Goal: Transaction & Acquisition: Purchase product/service

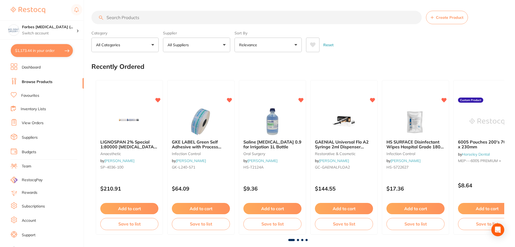
click at [37, 51] on button "$1,173.44 in your order" at bounding box center [42, 50] width 62 height 13
checkbox input "true"
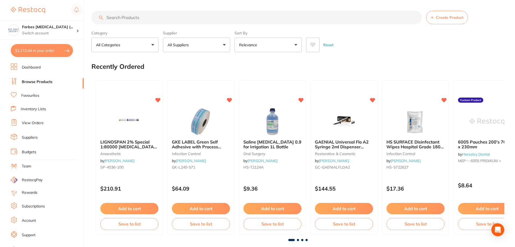
checkbox input "true"
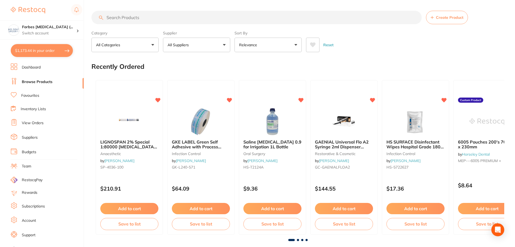
checkbox input "true"
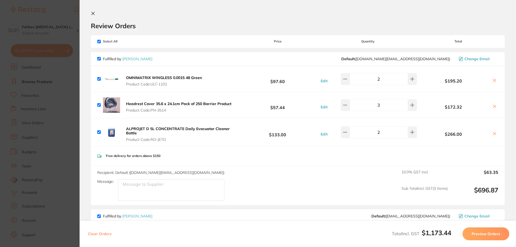
click at [76, 108] on section "Update RRP Set your pre negotiated price for this item. Item Agreed RRP (excl. …" at bounding box center [258, 123] width 516 height 247
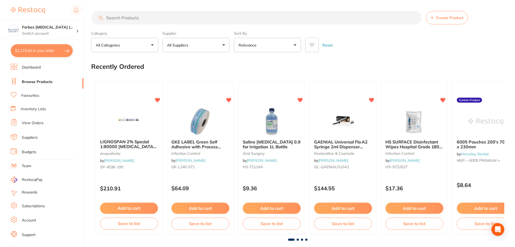
scroll to position [255, 0]
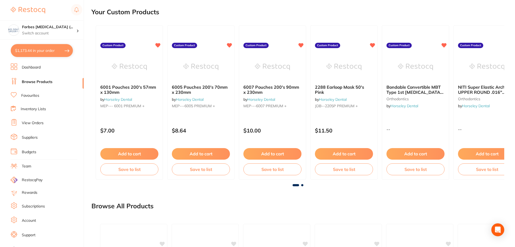
click at [45, 93] on li "Favourites" at bounding box center [47, 95] width 73 height 7
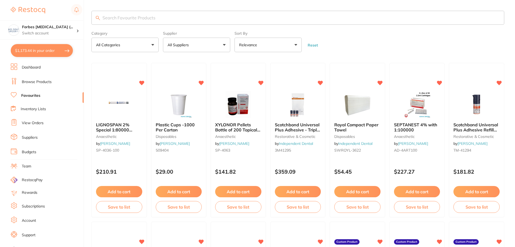
click at [132, 20] on input "search" at bounding box center [297, 18] width 412 height 14
type input "a3 flowable"
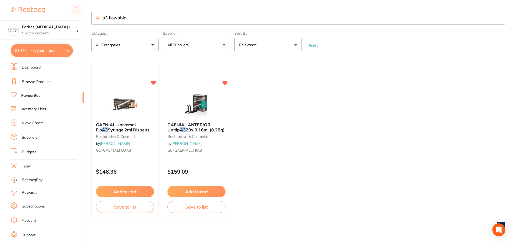
drag, startPoint x: 117, startPoint y: 115, endPoint x: 118, endPoint y: 125, distance: 9.7
click at [117, 115] on img at bounding box center [124, 104] width 35 height 27
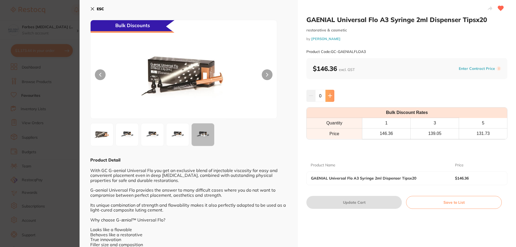
click at [329, 96] on icon at bounding box center [329, 95] width 3 height 3
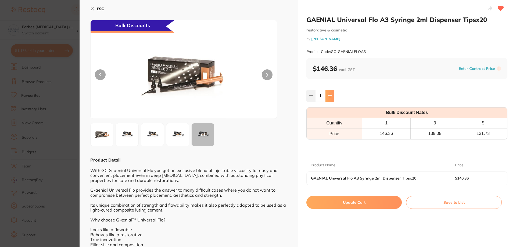
click at [329, 96] on icon at bounding box center [329, 95] width 3 height 3
type input "2"
click at [343, 200] on button "Update Cart" at bounding box center [353, 202] width 95 height 13
checkbox input "false"
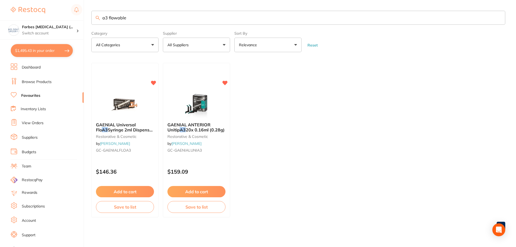
click at [31, 53] on button "$1,495.43 in your order" at bounding box center [42, 50] width 62 height 13
checkbox input "true"
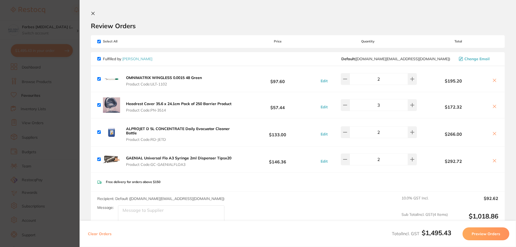
click at [56, 81] on section "Update RRP Set your pre negotiated price for this item. Item Agreed RRP (excl. …" at bounding box center [258, 123] width 516 height 247
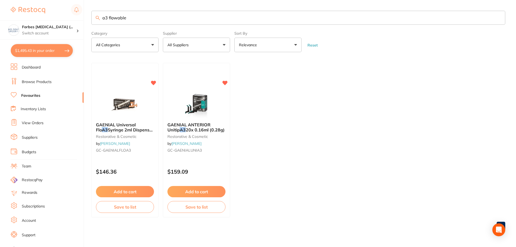
click at [130, 19] on input "a3 flowable" at bounding box center [298, 18] width 414 height 14
drag, startPoint x: 141, startPoint y: 20, endPoint x: 60, endPoint y: 41, distance: 83.0
click at [62, 37] on div "$1,495.43 Forbes Dental Surgery (... Switch account Forbes Dental Surgery (Dent…" at bounding box center [258, 123] width 516 height 247
click at [35, 68] on link "Dashboard" at bounding box center [31, 67] width 19 height 5
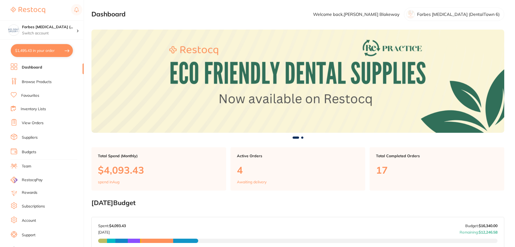
click at [55, 80] on li "Browse Products" at bounding box center [47, 82] width 73 height 8
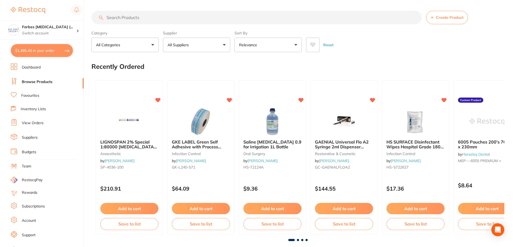
click at [135, 18] on input "search" at bounding box center [256, 17] width 330 height 13
click at [153, 17] on input "search" at bounding box center [256, 17] width 330 height 13
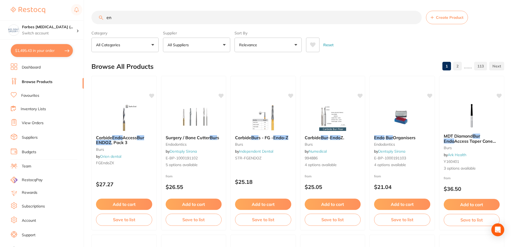
type input "e"
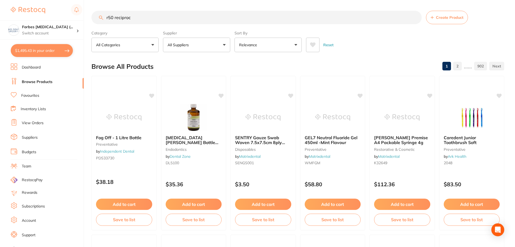
type input "r50 reciproc"
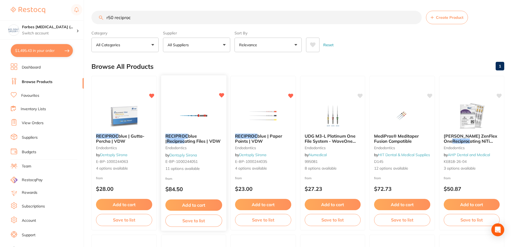
click at [183, 136] on em "RECIPROC" at bounding box center [176, 135] width 23 height 5
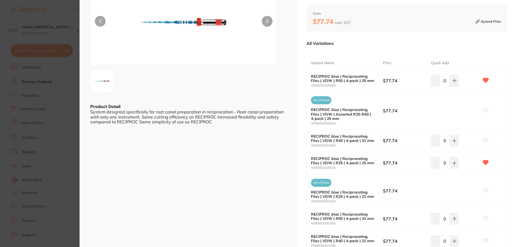
scroll to position [54, 0]
click at [453, 81] on icon at bounding box center [454, 80] width 3 height 3
type input "2"
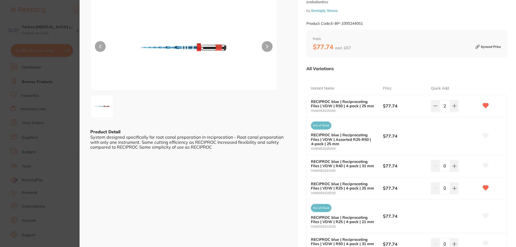
scroll to position [0, 0]
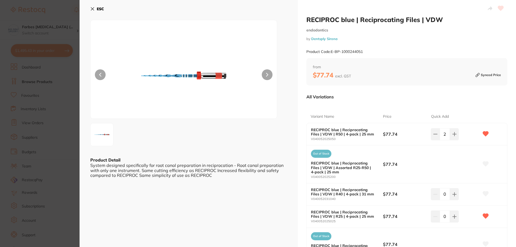
click at [99, 8] on b "ESC" at bounding box center [100, 8] width 7 height 5
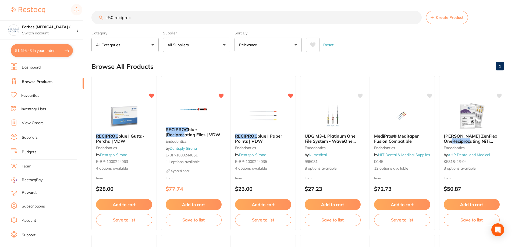
drag, startPoint x: 146, startPoint y: 21, endPoint x: 68, endPoint y: 121, distance: 126.7
click at [80, 51] on div "$1,495.43 Forbes Dental Surgery (... Switch account Forbes Dental Surgery (Dent…" at bounding box center [257, 123] width 515 height 247
type input "hs-222-3060"
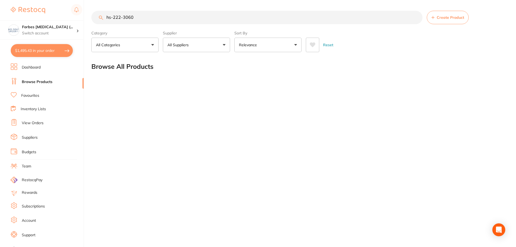
scroll to position [0, 0]
click at [32, 51] on button "$1,495.43 in your order" at bounding box center [42, 50] width 62 height 13
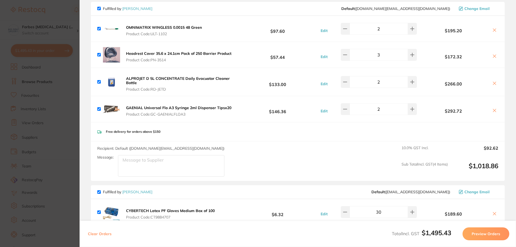
scroll to position [54, 0]
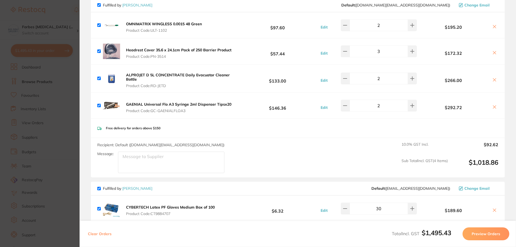
click at [160, 164] on textarea "Message:" at bounding box center [171, 162] width 106 height 21
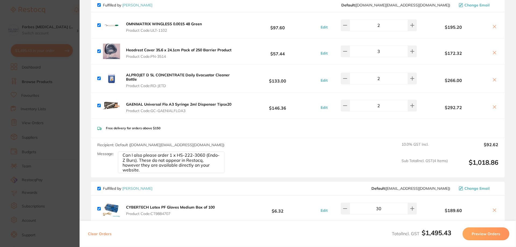
type textarea "Can I also please order 1 x HS-222-3060 (Endo-Z Burs). These do not appear in R…"
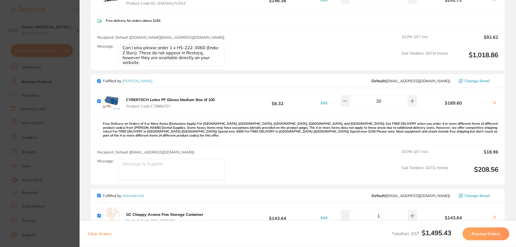
scroll to position [188, 0]
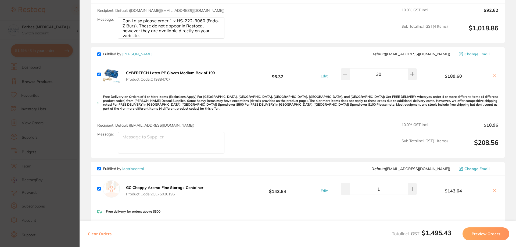
click at [59, 102] on section "Update RRP Set your pre negotiated price for this item. Item Agreed RRP (excl. …" at bounding box center [258, 123] width 516 height 247
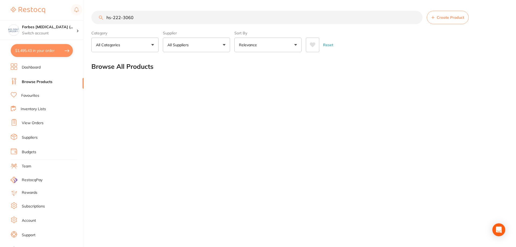
click at [34, 80] on link "Browse Products" at bounding box center [37, 81] width 31 height 5
click at [135, 15] on input "hs-222-3060" at bounding box center [256, 17] width 331 height 13
drag, startPoint x: 145, startPoint y: 14, endPoint x: 81, endPoint y: 27, distance: 65.6
click at [81, 27] on div "$1,495.43 Forbes Dental Surgery (... Switch account Forbes Dental Surgery (Dent…" at bounding box center [258, 123] width 516 height 247
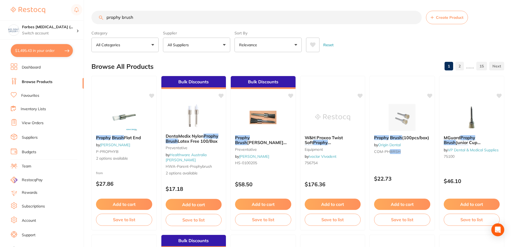
scroll to position [0, 0]
drag, startPoint x: 285, startPoint y: 45, endPoint x: 269, endPoint y: 50, distance: 16.2
click at [285, 45] on button "Relevance" at bounding box center [267, 45] width 67 height 15
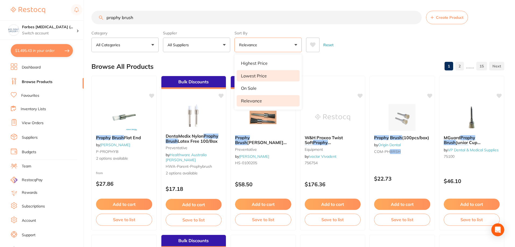
drag, startPoint x: 253, startPoint y: 76, endPoint x: 257, endPoint y: 77, distance: 5.1
click at [253, 76] on p "Lowest Price" at bounding box center [254, 75] width 26 height 5
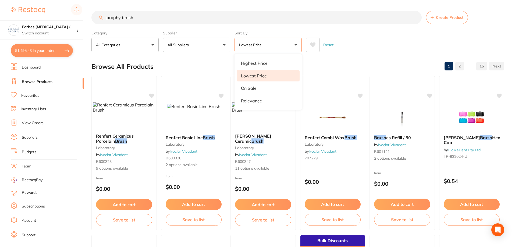
click at [173, 22] on input "prophy brush" at bounding box center [256, 17] width 330 height 13
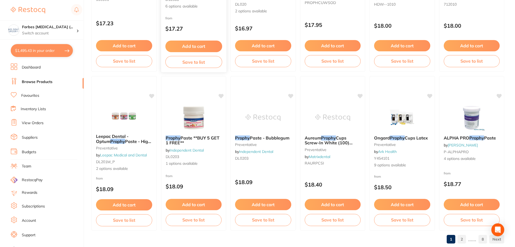
scroll to position [1282, 0]
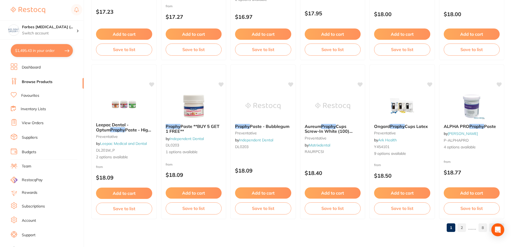
click at [462, 225] on link "2" at bounding box center [461, 227] width 9 height 11
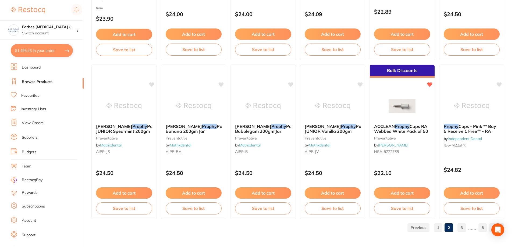
click at [462, 228] on link "3" at bounding box center [461, 227] width 9 height 11
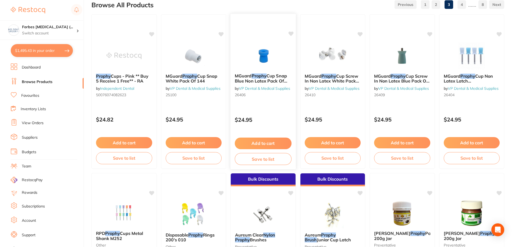
scroll to position [0, 0]
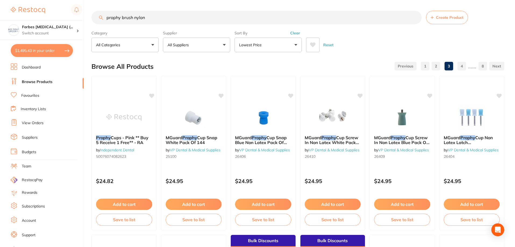
click at [204, 47] on button "All Suppliers" at bounding box center [196, 45] width 67 height 15
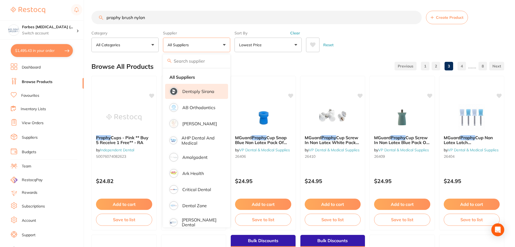
click at [192, 92] on p "Dentsply Sirona" at bounding box center [198, 91] width 32 height 5
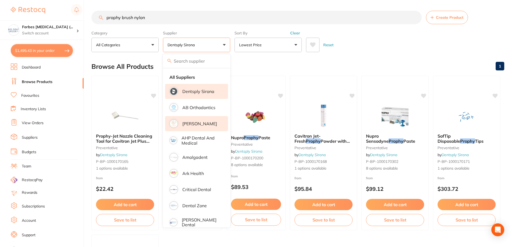
click at [192, 123] on p "[PERSON_NAME]" at bounding box center [199, 123] width 35 height 5
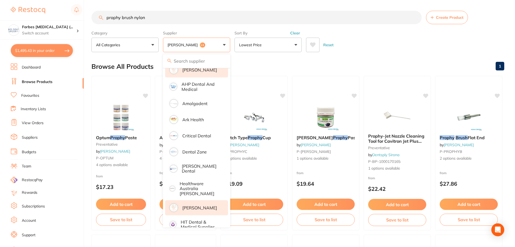
click at [190, 205] on p "[PERSON_NAME]" at bounding box center [199, 207] width 35 height 5
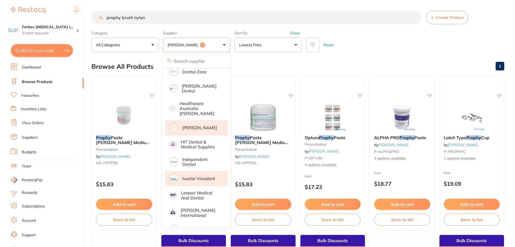
scroll to position [134, 0]
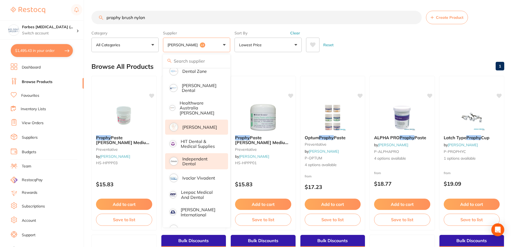
click at [192, 157] on p "Independent Dental" at bounding box center [201, 161] width 38 height 10
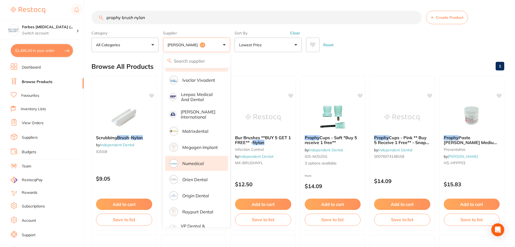
scroll to position [241, 0]
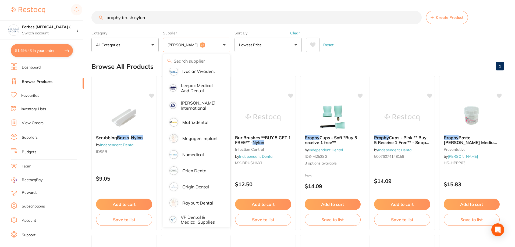
click at [368, 27] on section "prophy brush nylon Create Product Category All Categories All Categories anaest…" at bounding box center [297, 31] width 412 height 41
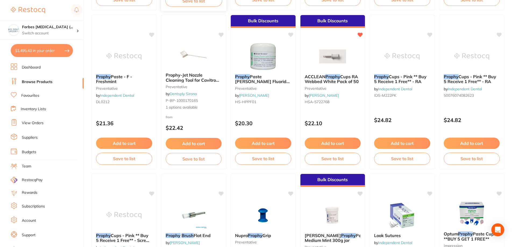
scroll to position [645, 0]
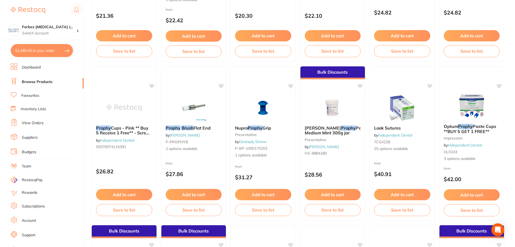
drag, startPoint x: 196, startPoint y: 107, endPoint x: 197, endPoint y: 118, distance: 11.0
click at [196, 107] on img at bounding box center [193, 107] width 35 height 27
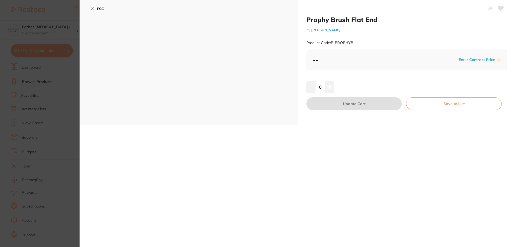
click at [93, 8] on icon at bounding box center [92, 9] width 4 height 4
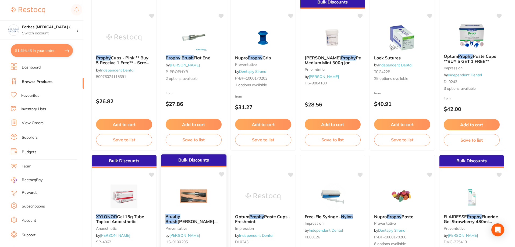
scroll to position [779, 0]
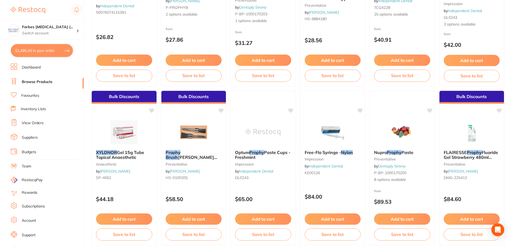
click at [196, 134] on img at bounding box center [193, 132] width 35 height 27
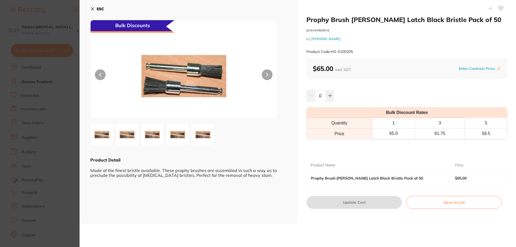
click at [76, 114] on section "Prophy Brush HALAS RA Latch Black Bristle Pack of 50 preventative by Henry Sche…" at bounding box center [258, 123] width 516 height 247
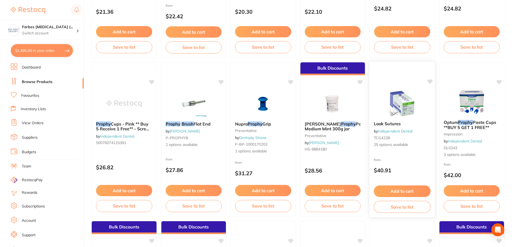
scroll to position [639, 0]
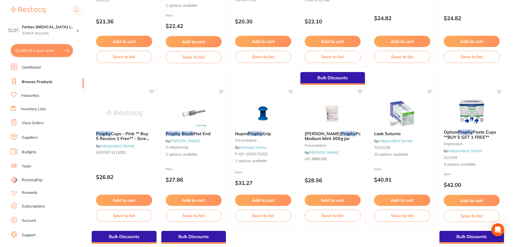
click at [30, 82] on link "Browse Products" at bounding box center [37, 81] width 31 height 5
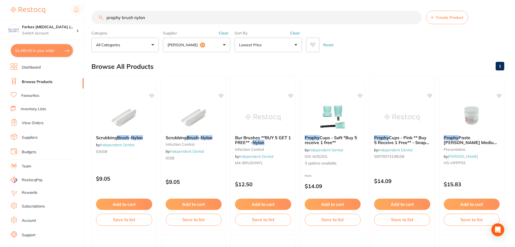
click at [200, 46] on span "+3" at bounding box center [202, 44] width 5 height 5
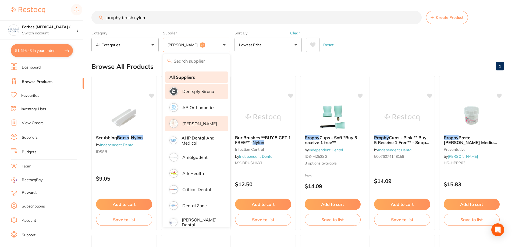
click at [191, 73] on li "All Suppliers" at bounding box center [196, 76] width 63 height 11
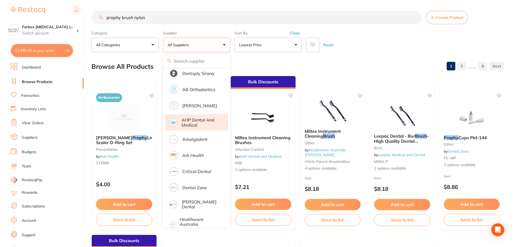
scroll to position [27, 0]
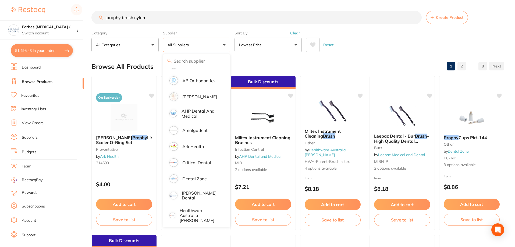
click at [360, 29] on div "Category All Categories All Categories anaesthetic burs Burs disposables Dispos…" at bounding box center [297, 40] width 412 height 24
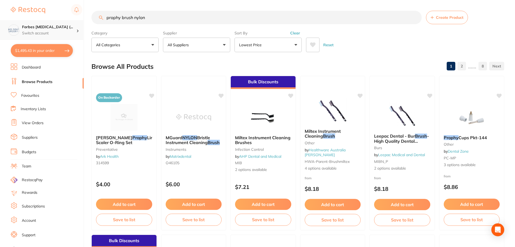
scroll to position [0, 0]
drag, startPoint x: 159, startPoint y: 12, endPoint x: 41, endPoint y: 33, distance: 120.6
click at [41, 33] on div "$1,495.43 Forbes Dental Surgery (... Switch account Forbes Dental Surgery (Dent…" at bounding box center [257, 123] width 515 height 247
type input "r"
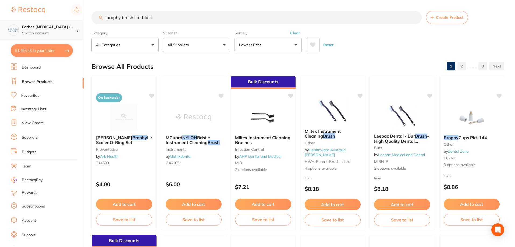
type input "prophy brush flat black"
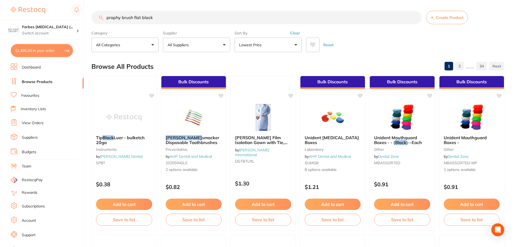
click at [278, 40] on button "Lowest Price" at bounding box center [267, 45] width 67 height 15
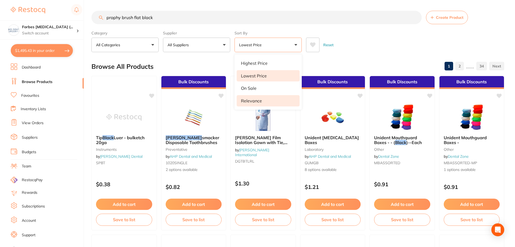
click at [252, 102] on p "Relevance" at bounding box center [251, 100] width 21 height 5
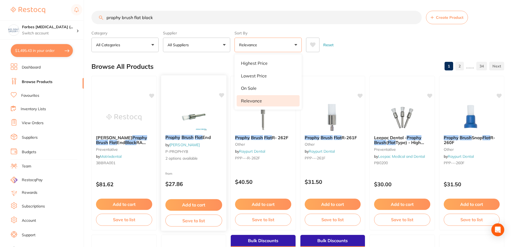
click at [189, 119] on img at bounding box center [193, 116] width 35 height 27
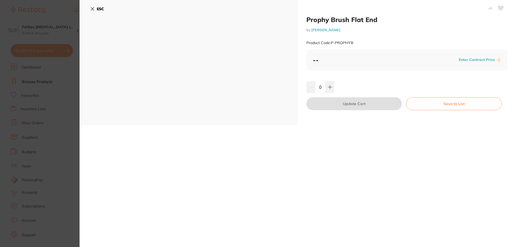
click at [367, 71] on div "Prophy Brush Flat End by Adam Dental Product Code: P-PROPHYB -- Enter Contract …" at bounding box center [407, 62] width 218 height 125
click at [93, 10] on icon at bounding box center [92, 9] width 4 height 4
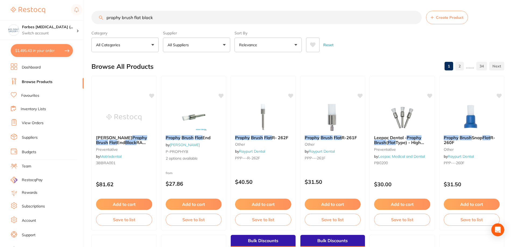
click at [205, 49] on button "All Suppliers" at bounding box center [196, 45] width 67 height 15
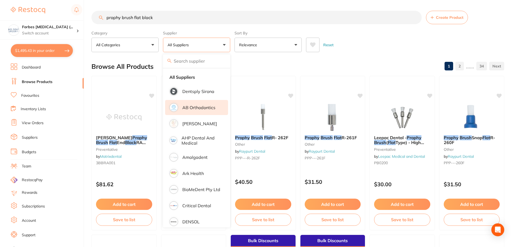
click at [188, 91] on p "Dentsply Sirona" at bounding box center [198, 91] width 32 height 5
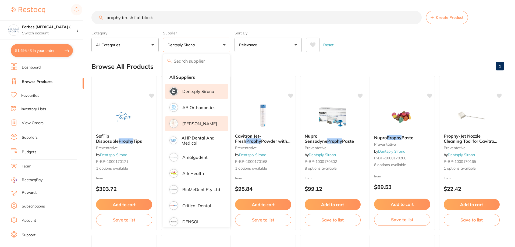
click at [188, 125] on p "[PERSON_NAME]" at bounding box center [199, 123] width 35 height 5
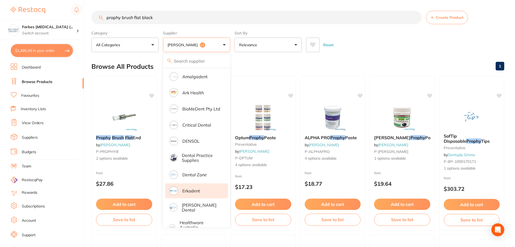
scroll to position [134, 0]
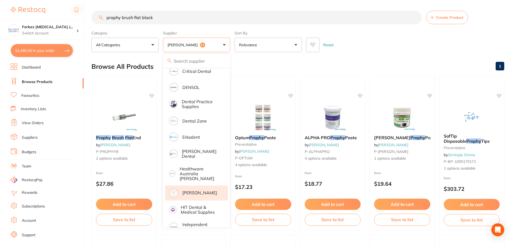
click at [189, 190] on p "[PERSON_NAME]" at bounding box center [199, 192] width 35 height 5
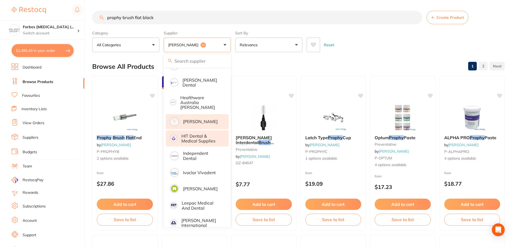
scroll to position [242, 0]
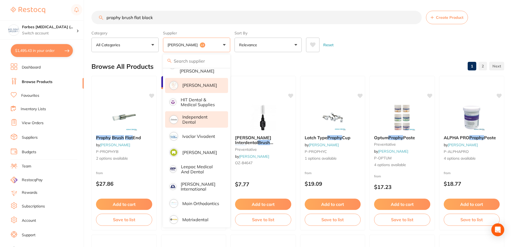
click at [191, 115] on p "Independent Dental" at bounding box center [201, 119] width 38 height 10
click at [123, 121] on img at bounding box center [123, 116] width 35 height 27
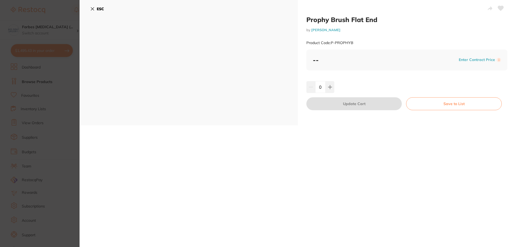
click at [52, 107] on section "Prophy Brush Flat End by Adam Dental Product Code: P-PROPHYB ESC Prophy Brush F…" at bounding box center [258, 123] width 516 height 247
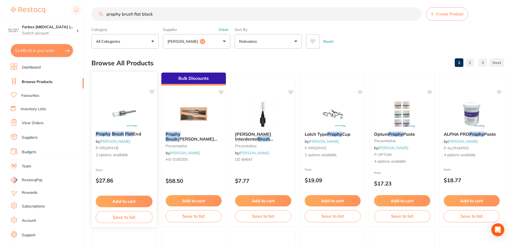
scroll to position [30, 0]
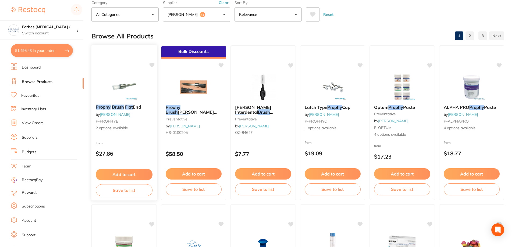
click at [122, 174] on button "Add to cart" at bounding box center [124, 175] width 57 height 12
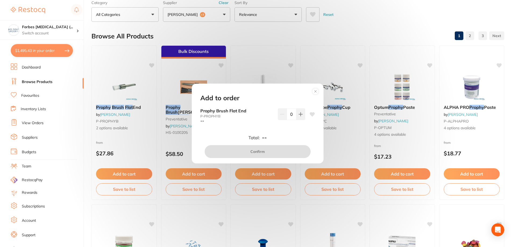
scroll to position [1, 0]
click at [315, 94] on circle at bounding box center [315, 91] width 6 height 6
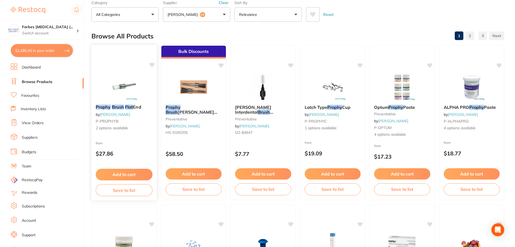
click at [121, 175] on button "Add to cart" at bounding box center [124, 175] width 57 height 12
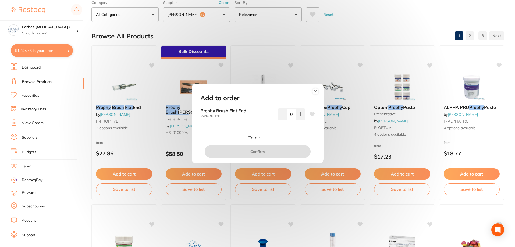
drag, startPoint x: 301, startPoint y: 113, endPoint x: 299, endPoint y: 121, distance: 8.0
click at [301, 113] on button at bounding box center [300, 114] width 9 height 12
type input "1"
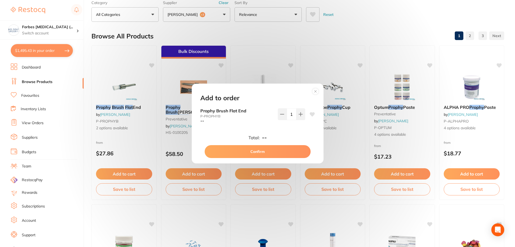
click at [264, 156] on button "Confirm" at bounding box center [257, 151] width 106 height 13
checkbox input "false"
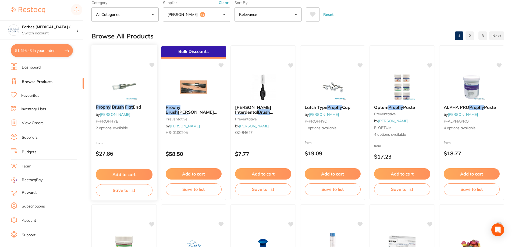
click at [131, 86] on img at bounding box center [123, 86] width 35 height 27
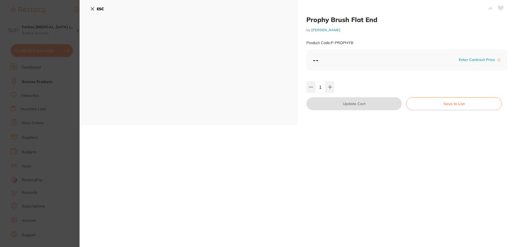
click at [498, 8] on icon at bounding box center [501, 8] width 6 height 5
click at [50, 110] on section "Prophy Brush Flat End by Adam Dental Product Code: P-PROPHYB ESC Prophy Brush F…" at bounding box center [258, 123] width 516 height 247
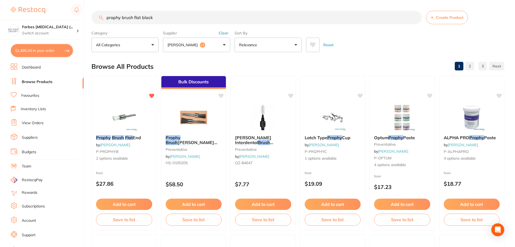
click at [35, 50] on button "$1,495.43 in your order" at bounding box center [42, 50] width 62 height 13
checkbox input "true"
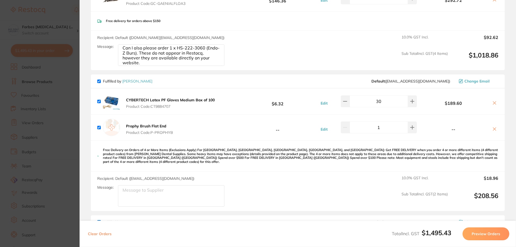
scroll to position [161, 0]
click at [156, 66] on textarea "Message:" at bounding box center [171, 54] width 106 height 21
paste textarea "Latch Type Clear Nylon Flat"
click at [120, 66] on textarea "Latch Type Clear Nylon Flat" at bounding box center [171, 54] width 106 height 21
click at [123, 66] on textarea "ILatch Type Clear Nylon Flat" at bounding box center [171, 54] width 106 height 21
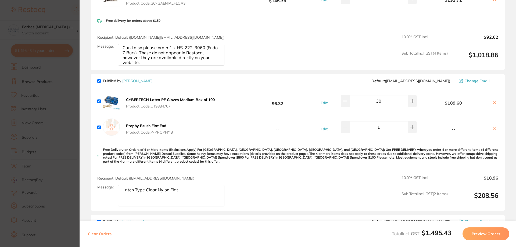
click at [120, 66] on textarea "Latch Type Clear Nylon Flat" at bounding box center [171, 54] width 106 height 21
drag, startPoint x: 198, startPoint y: 184, endPoint x: 71, endPoint y: 195, distance: 127.3
click at [71, 195] on section "Update RRP Set your pre negotiated price for this item. Item Agreed RRP (excl. …" at bounding box center [258, 123] width 516 height 247
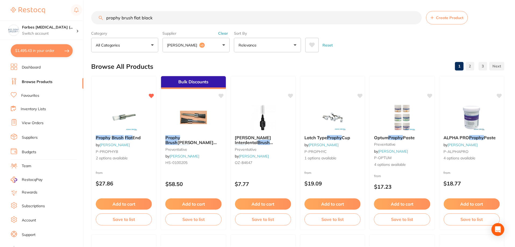
scroll to position [1, 0]
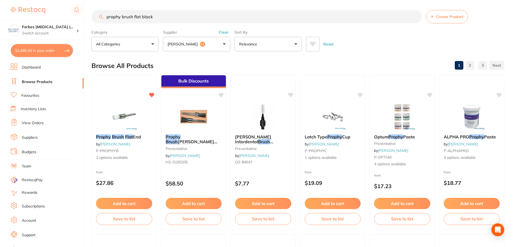
click at [37, 48] on button "$1,495.43 in your order" at bounding box center [42, 50] width 62 height 13
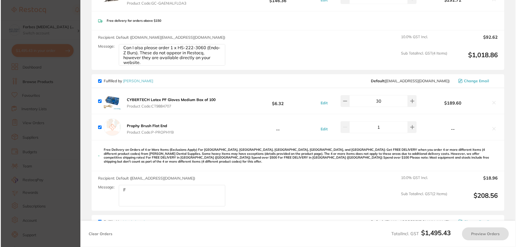
scroll to position [0, 0]
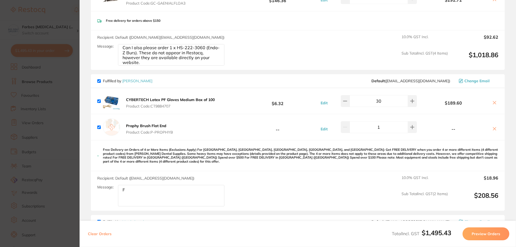
drag, startPoint x: 128, startPoint y: 185, endPoint x: 123, endPoint y: 186, distance: 5.7
click at [123, 66] on textarea "F" at bounding box center [171, 54] width 106 height 21
paste textarea "PBLT02"
click at [162, 66] on textarea "For the Prophy Brush, can I please get the PBLT02 (Latch Type Flat End)." at bounding box center [171, 54] width 106 height 21
type textarea "For the Prophy Brush, can I please get the PBLT02 (Latch Type Clear Nylong Flat)"
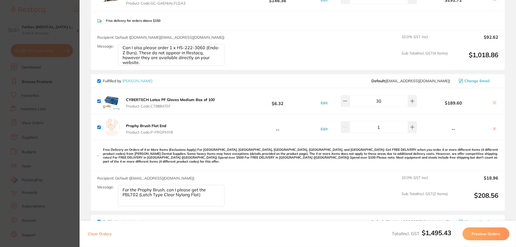
click at [331, 220] on div "Fulfilled by Matrixdental Default ( sales@matrixdental.com.au ) Change Email" at bounding box center [297, 221] width 401 height 5
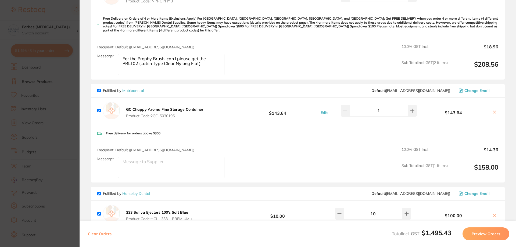
scroll to position [296, 0]
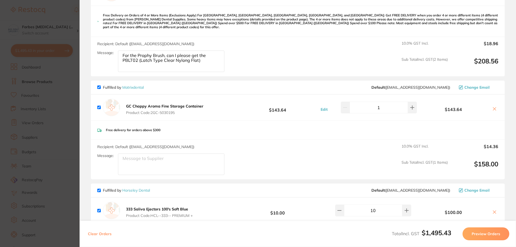
click at [59, 114] on section "Update RRP Set your pre negotiated price for this item. Item Agreed RRP (excl. …" at bounding box center [258, 123] width 516 height 247
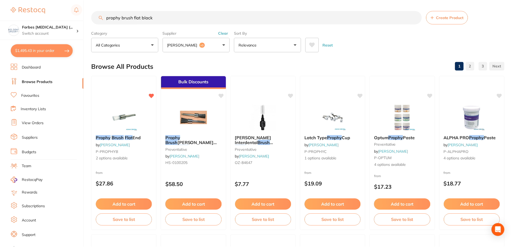
scroll to position [1, 0]
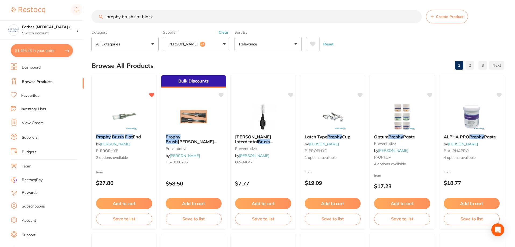
click at [38, 85] on li "Browse Products" at bounding box center [47, 82] width 73 height 8
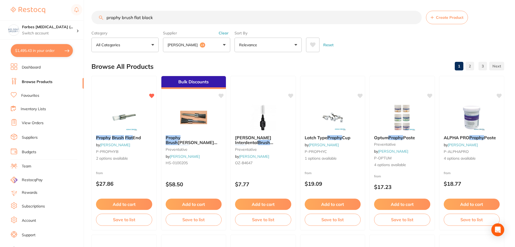
click at [211, 48] on button "Adam Dental +3" at bounding box center [196, 45] width 67 height 15
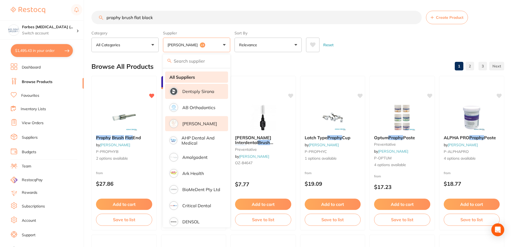
click at [184, 77] on strong "All Suppliers" at bounding box center [182, 77] width 26 height 5
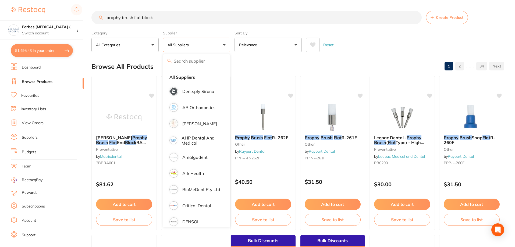
click at [172, 20] on input "prophy brush flat black" at bounding box center [256, 17] width 330 height 13
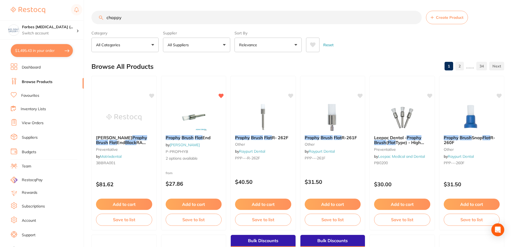
type input "chappy"
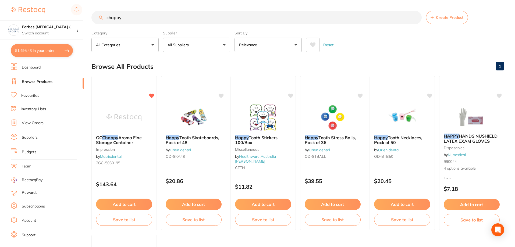
click at [43, 45] on button "$1,495.43 in your order" at bounding box center [42, 50] width 62 height 13
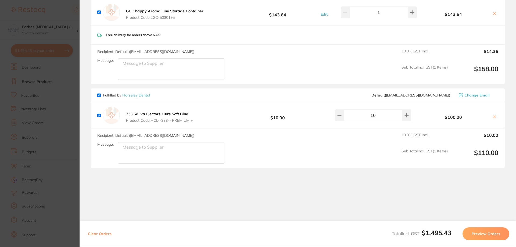
scroll to position [393, 0]
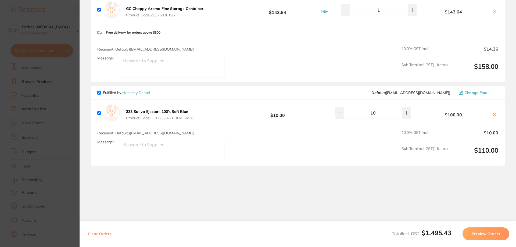
click at [56, 115] on section "Update RRP Set your pre negotiated price for this item. Item Agreed RRP (excl. …" at bounding box center [258, 123] width 516 height 247
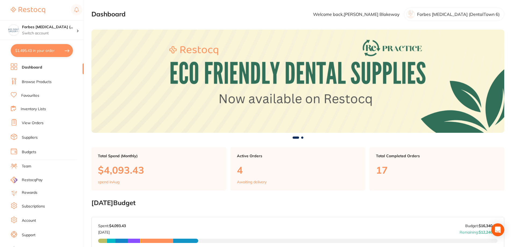
click at [36, 50] on button "$1,495.43 in your order" at bounding box center [42, 50] width 62 height 13
checkbox input "true"
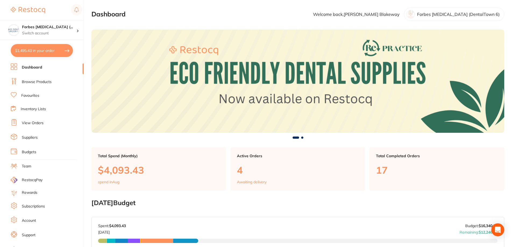
checkbox input "true"
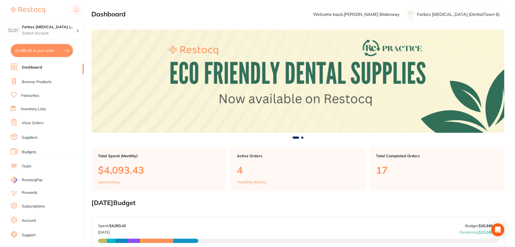
checkbox input "true"
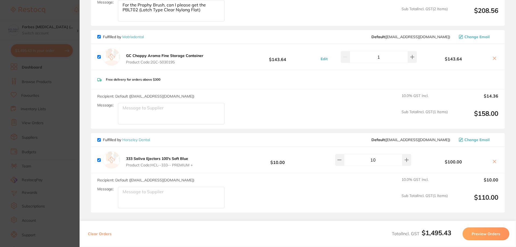
scroll to position [349, 0]
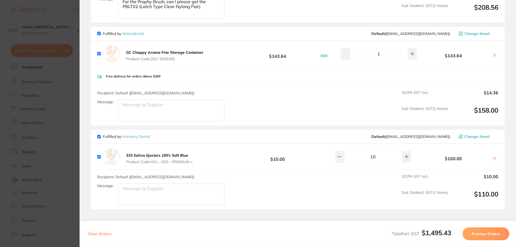
click at [67, 96] on section "Update RRP Set your pre negotiated price for this item. Item Agreed RRP (excl. …" at bounding box center [258, 123] width 516 height 247
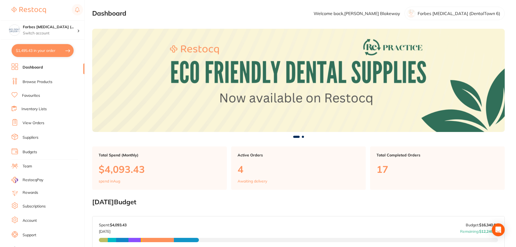
scroll to position [0, 0]
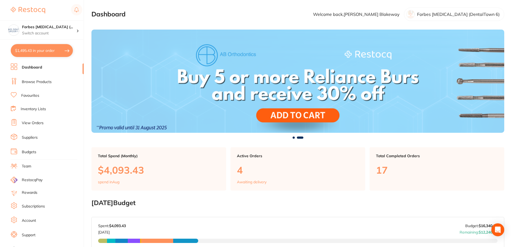
click at [41, 80] on link "Browse Products" at bounding box center [37, 81] width 30 height 5
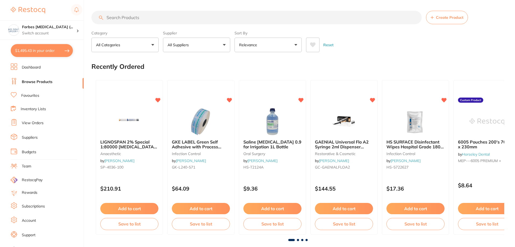
click at [141, 17] on input "search" at bounding box center [256, 17] width 330 height 13
type input "R50 reciproc"
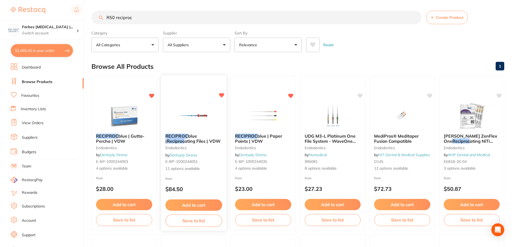
click at [184, 112] on img at bounding box center [193, 115] width 35 height 27
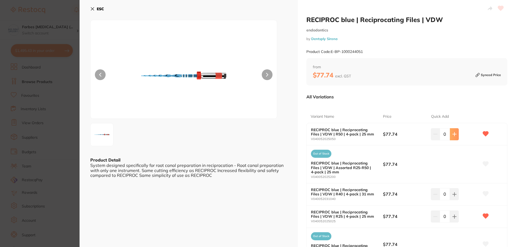
click at [453, 132] on button at bounding box center [454, 134] width 9 height 12
type input "2"
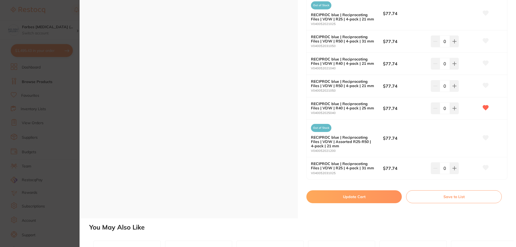
scroll to position [296, 0]
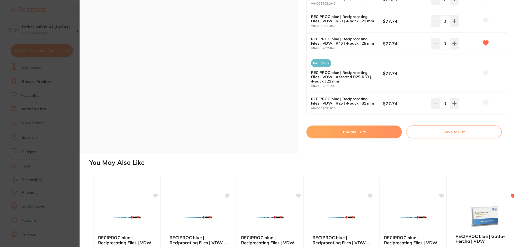
click at [362, 135] on button "Update Cart" at bounding box center [353, 131] width 95 height 13
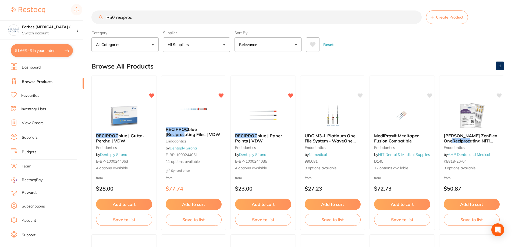
click at [48, 49] on button "$1,666.46 in your order" at bounding box center [42, 50] width 62 height 13
checkbox input "true"
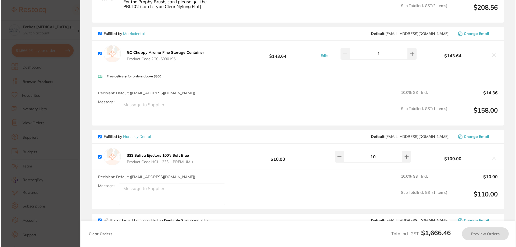
scroll to position [0, 0]
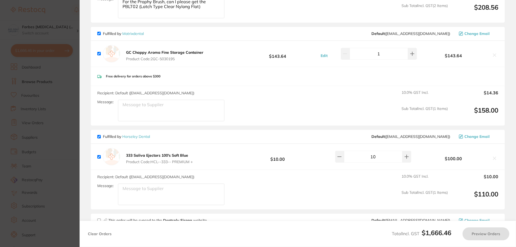
checkbox input "false"
checkbox input "true"
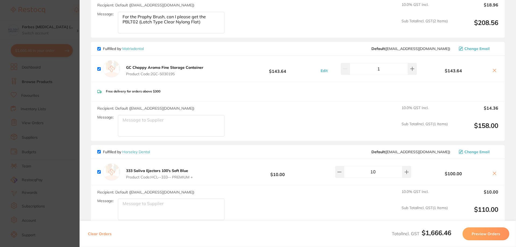
scroll to position [498, 0]
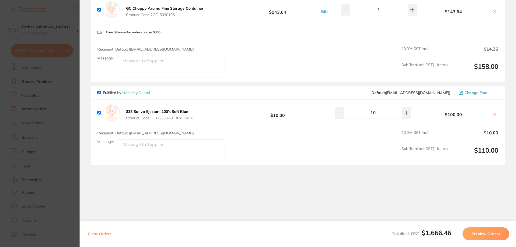
click at [70, 146] on section "Update RRP Set your pre negotiated price for this item. Item Agreed RRP (excl. …" at bounding box center [258, 123] width 516 height 247
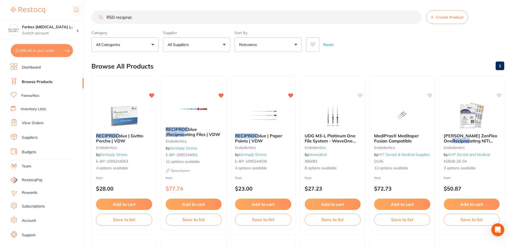
click at [45, 81] on link "Browse Products" at bounding box center [37, 81] width 31 height 5
drag, startPoint x: 157, startPoint y: 15, endPoint x: 38, endPoint y: 28, distance: 119.7
click at [38, 28] on div "$1,666.46 Forbes Dental Surgery (... Switch account Forbes Dental Surgery (Dent…" at bounding box center [257, 123] width 515 height 247
type input "saliva ejector"
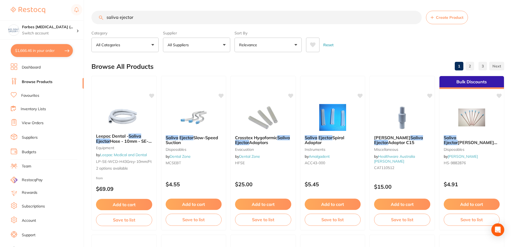
click at [204, 44] on button "All Suppliers" at bounding box center [196, 45] width 67 height 15
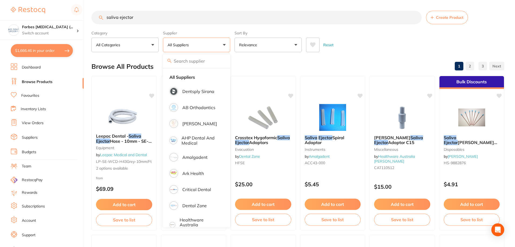
scroll to position [0, 0]
click at [193, 94] on p "Dentsply Sirona" at bounding box center [198, 91] width 32 height 5
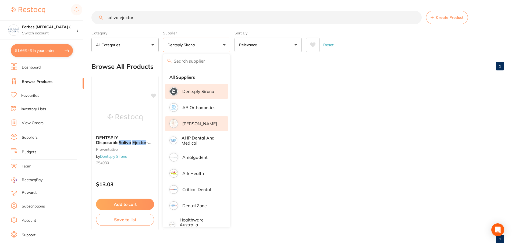
click at [191, 124] on p "[PERSON_NAME]" at bounding box center [199, 123] width 35 height 5
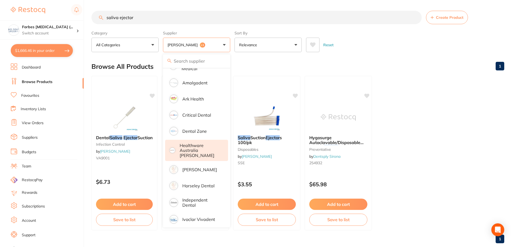
scroll to position [81, 0]
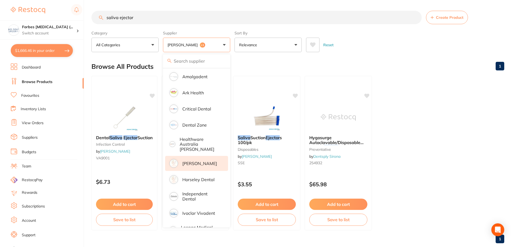
click at [186, 161] on p "[PERSON_NAME]" at bounding box center [199, 163] width 35 height 5
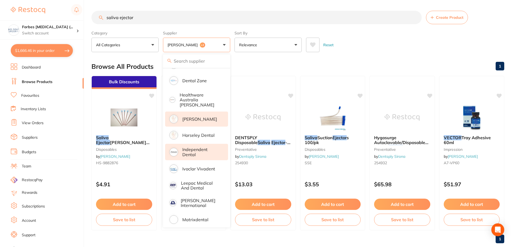
scroll to position [134, 0]
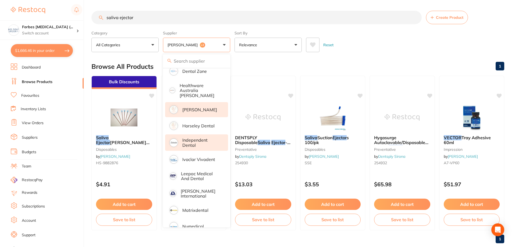
click at [194, 138] on p "Independent Dental" at bounding box center [201, 143] width 38 height 10
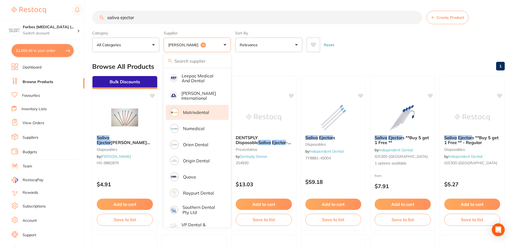
scroll to position [241, 0]
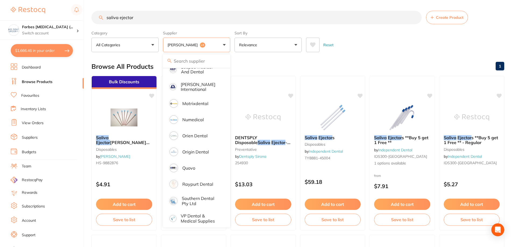
click at [383, 45] on div "Reset" at bounding box center [403, 42] width 194 height 19
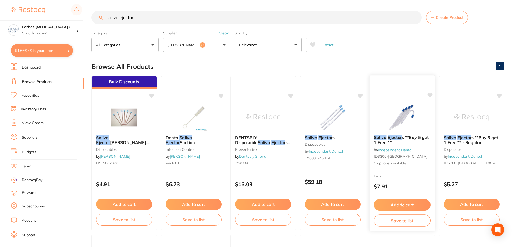
click at [401, 117] on img at bounding box center [401, 116] width 35 height 27
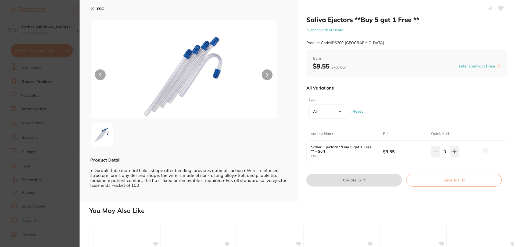
click at [339, 112] on button "All +0" at bounding box center [327, 112] width 38 height 15
drag, startPoint x: 319, startPoint y: 143, endPoint x: 337, endPoint y: 131, distance: 21.7
click at [319, 143] on li "Soft" at bounding box center [327, 142] width 33 height 11
click at [398, 100] on div "Type Soft +0 All Soft Reset" at bounding box center [406, 108] width 201 height 26
click at [444, 151] on input "0" at bounding box center [445, 152] width 10 height 12
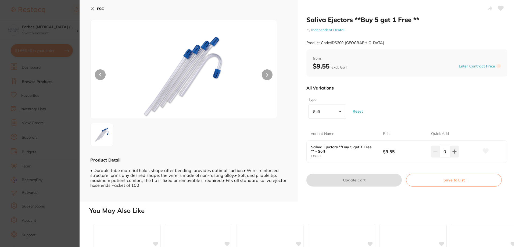
click at [443, 150] on input "0" at bounding box center [445, 152] width 10 height 12
type input "5"
click at [386, 192] on div "Saliva Ejectors **Buy 5 get 1 Free ** by Independent Dental Product Code: IDS30…" at bounding box center [407, 101] width 218 height 202
click at [366, 179] on button "Update Cart" at bounding box center [353, 180] width 95 height 13
checkbox input "false"
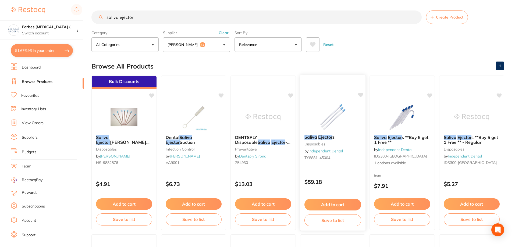
scroll to position [175, 0]
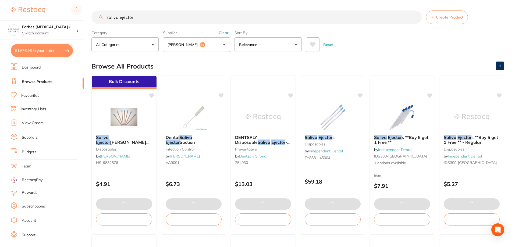
type input "6"
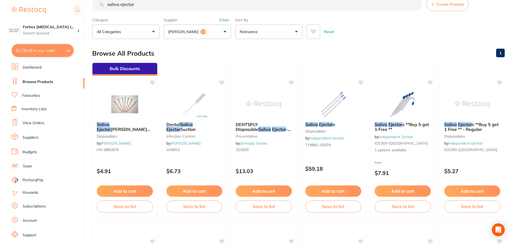
scroll to position [0, 0]
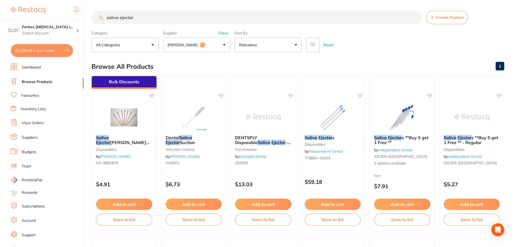
click at [26, 49] on button "$1,729.49 in your order" at bounding box center [42, 50] width 62 height 13
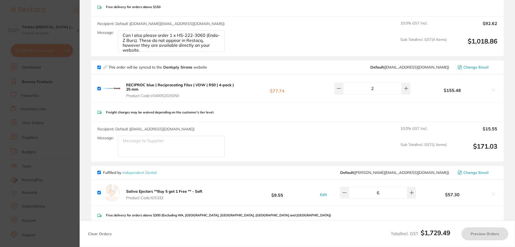
checkbox input "true"
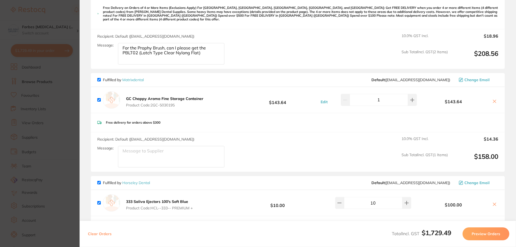
scroll to position [578, 0]
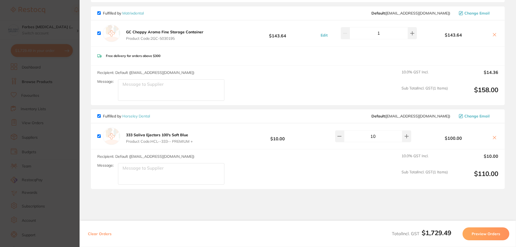
click at [493, 135] on icon at bounding box center [494, 137] width 4 height 4
checkbox input "false"
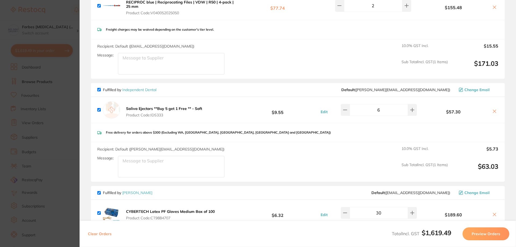
scroll to position [249, 0]
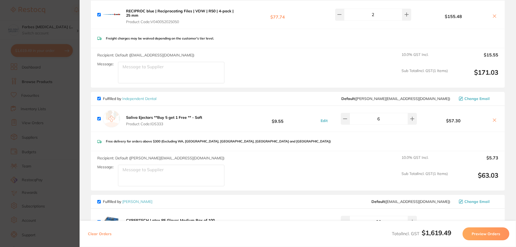
click at [62, 131] on section "Update RRP Set your pre negotiated price for this item. Item Agreed RRP (excl. …" at bounding box center [258, 123] width 516 height 247
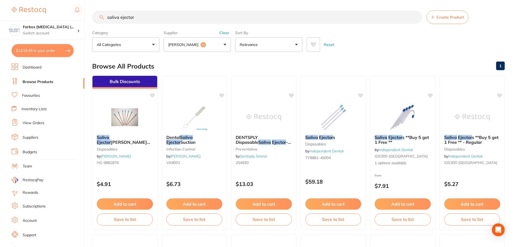
scroll to position [0, 0]
click at [32, 93] on li "Favourites" at bounding box center [47, 95] width 73 height 7
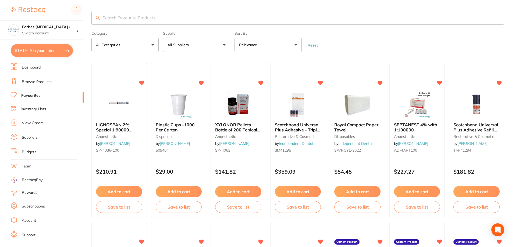
click at [136, 19] on input "search" at bounding box center [297, 18] width 412 height 14
type input "barrier envelope"
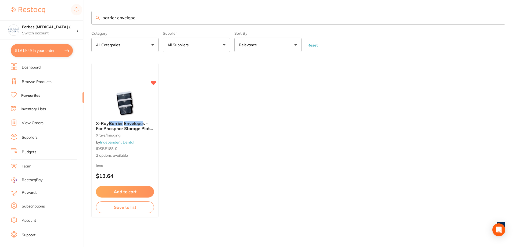
click at [118, 103] on img at bounding box center [124, 103] width 35 height 27
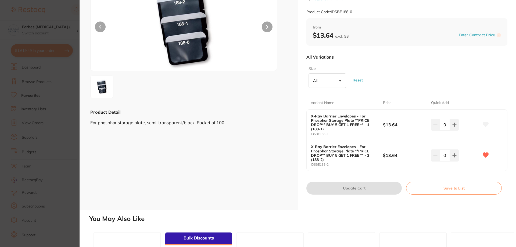
scroll to position [54, 0]
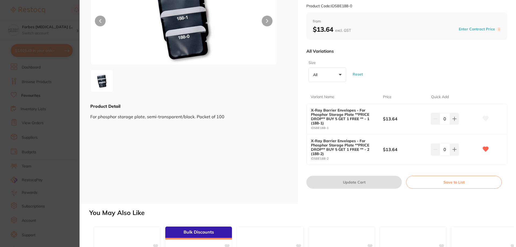
click at [444, 149] on input "0" at bounding box center [445, 149] width 10 height 12
type input "5"
click at [461, 160] on div "X-Ray Barrier Envelopes - For Phosphor Storage Plate **PRICE DROP** BUY 5 GET 1…" at bounding box center [407, 149] width 200 height 30
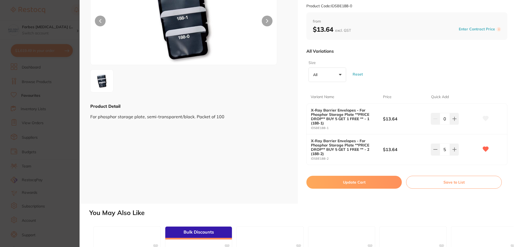
click at [346, 185] on button "Update Cart" at bounding box center [353, 182] width 95 height 13
checkbox input "false"
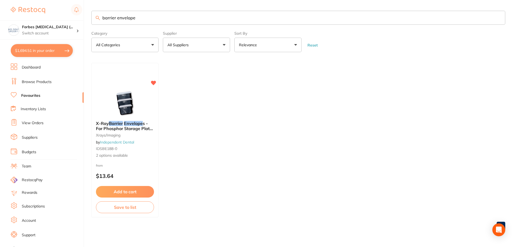
click at [283, 130] on ul "X-Ray Barrier Envelope s - For Phosphor Storage Plate **PRICE DROP** BUY 5 GET …" at bounding box center [298, 140] width 414 height 155
click at [37, 51] on button "$1,694.51 in your order" at bounding box center [42, 50] width 62 height 13
checkbox input "true"
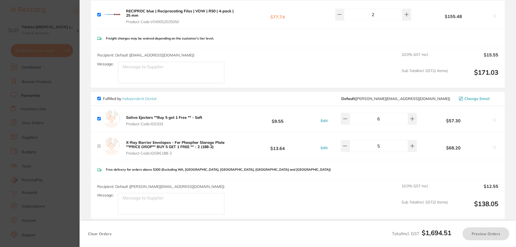
checkbox input "true"
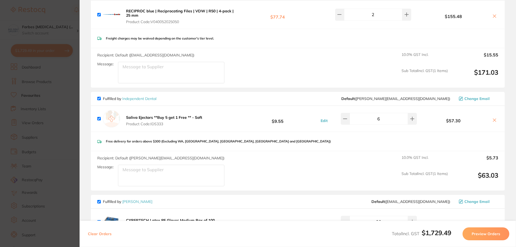
scroll to position [276, 0]
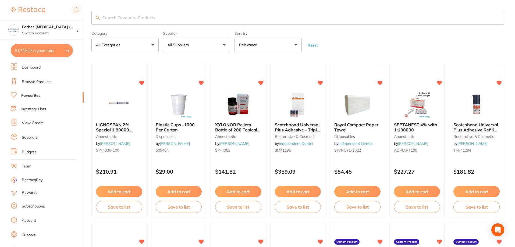
click at [40, 53] on button "$1,729.49 in your order" at bounding box center [42, 50] width 62 height 13
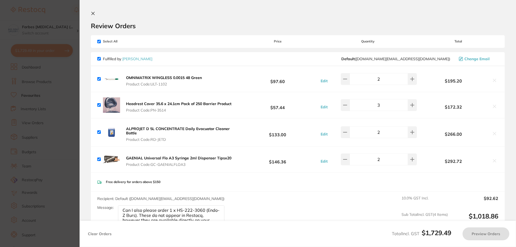
checkbox input "true"
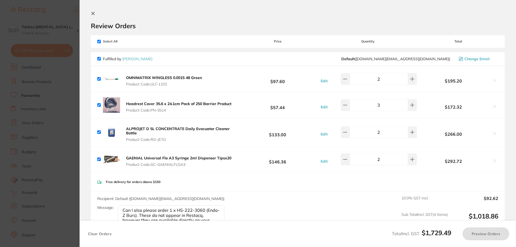
checkbox input "true"
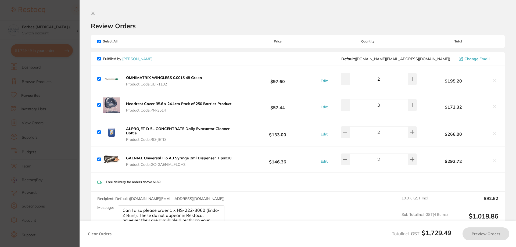
checkbox input "true"
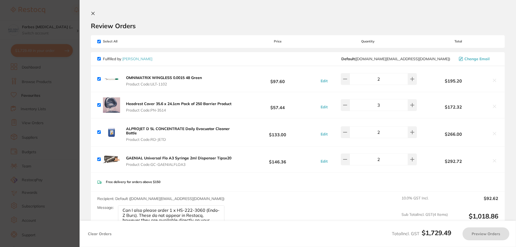
checkbox input "true"
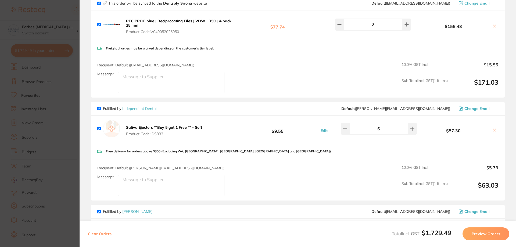
scroll to position [269, 0]
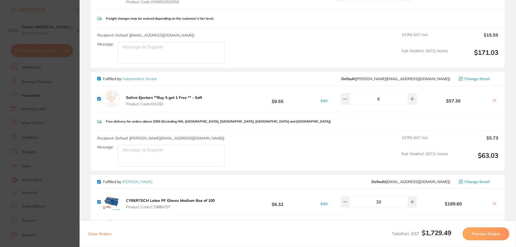
click at [70, 143] on section "Update RRP Set your pre negotiated price for this item. Item Agreed RRP (excl. …" at bounding box center [258, 123] width 516 height 247
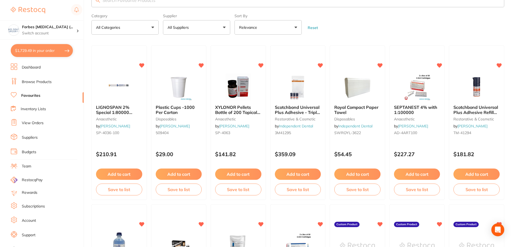
scroll to position [27, 0]
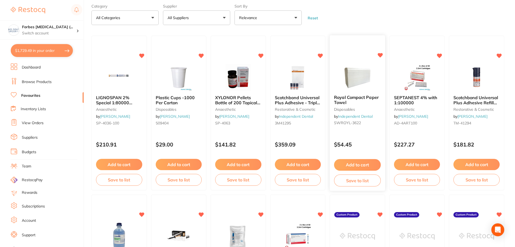
click at [358, 165] on button "Add to cart" at bounding box center [357, 165] width 46 height 12
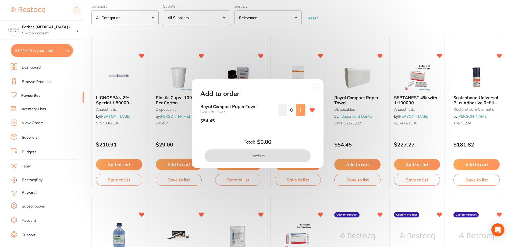
click at [301, 110] on icon at bounding box center [300, 110] width 4 height 4
type input "1"
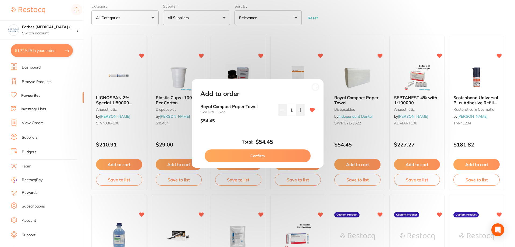
click at [285, 155] on button "Confirm" at bounding box center [257, 155] width 106 height 13
checkbox input "false"
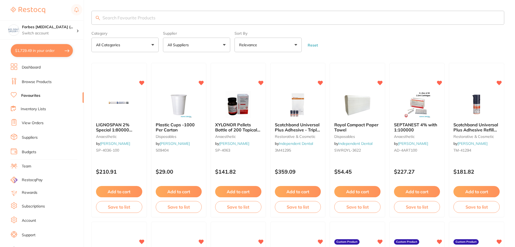
click at [27, 51] on button "$1,729.49 in your order" at bounding box center [42, 50] width 62 height 13
checkbox input "true"
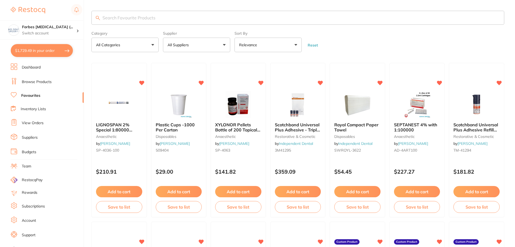
checkbox input "true"
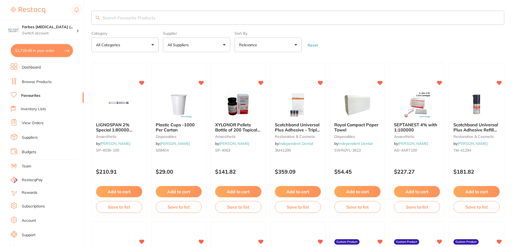
checkbox input "true"
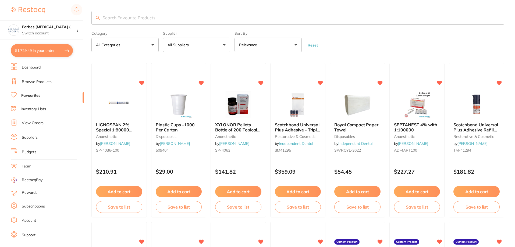
checkbox input "true"
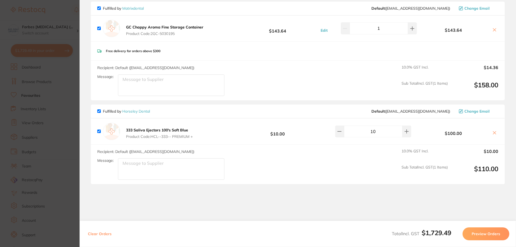
scroll to position [591, 0]
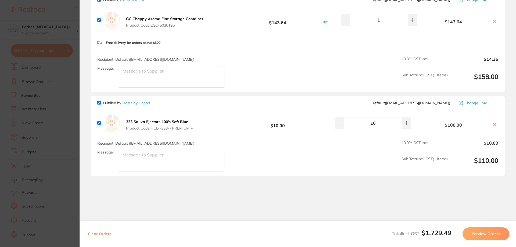
click at [493, 123] on icon at bounding box center [494, 124] width 3 height 3
checkbox input "false"
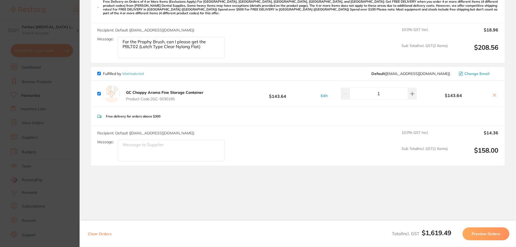
click at [38, 101] on section "Update RRP Set your pre negotiated price for this item. Item Agreed RRP (excl. …" at bounding box center [258, 123] width 516 height 247
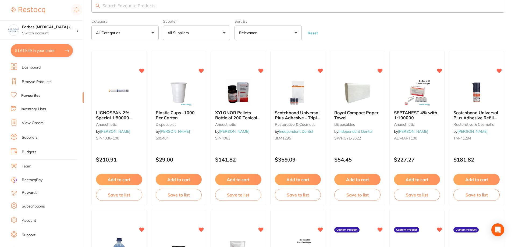
scroll to position [0, 0]
